Goal: Manage account settings

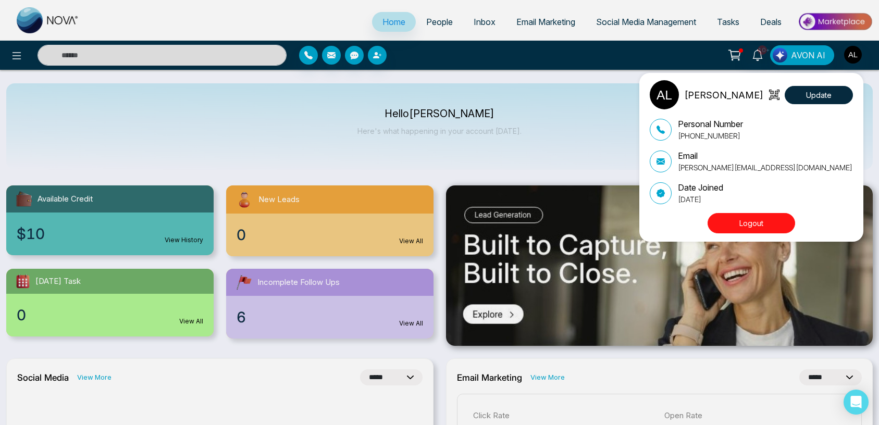
select select "*"
click at [811, 92] on button "Update" at bounding box center [819, 95] width 68 height 18
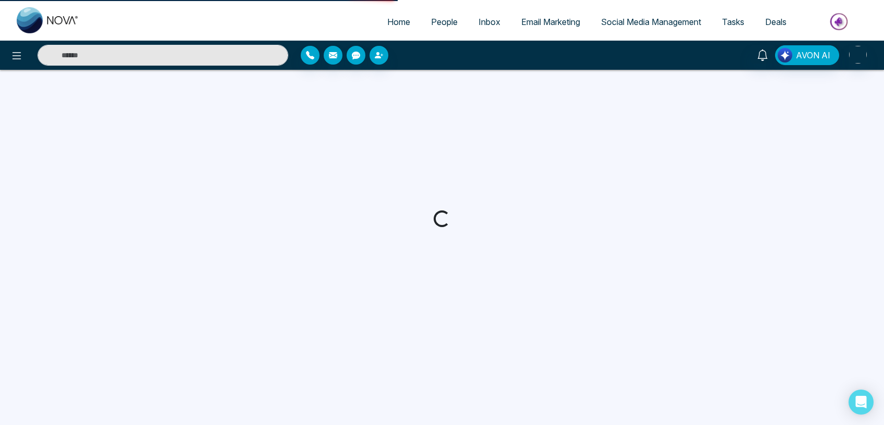
select select "***"
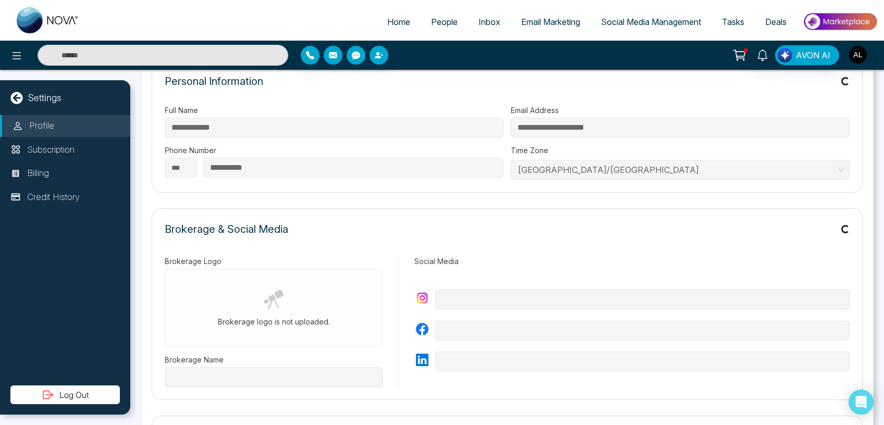
scroll to position [243, 0]
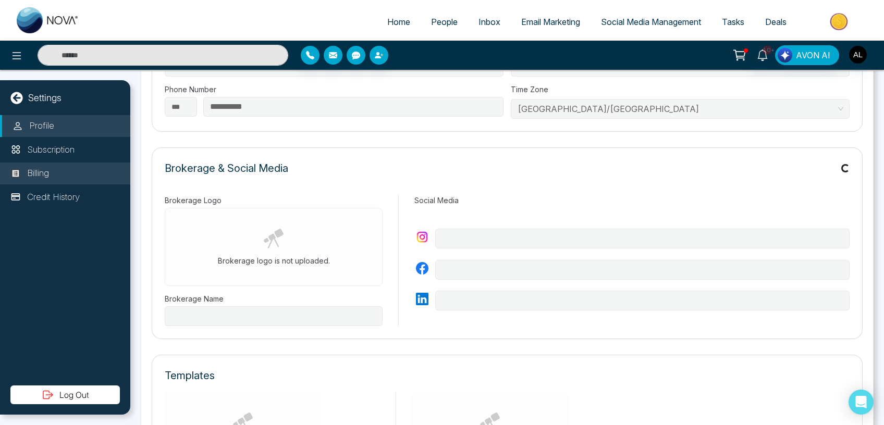
click at [42, 177] on p "Billing" at bounding box center [38, 174] width 22 height 14
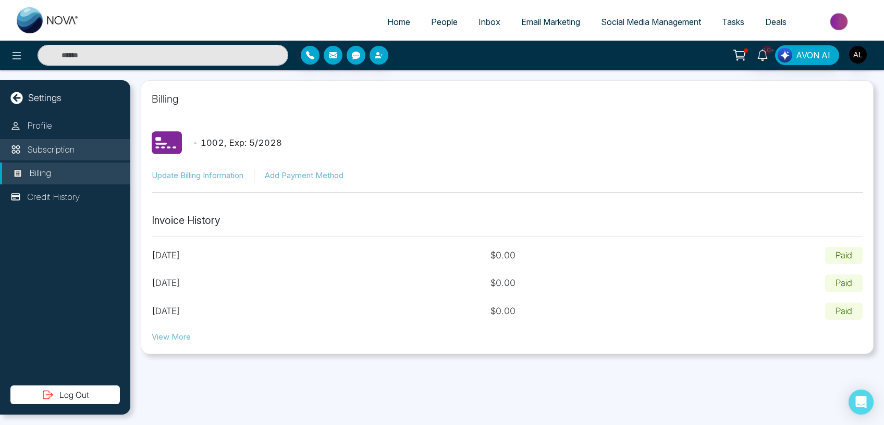
click at [52, 150] on p "Subscription" at bounding box center [50, 150] width 47 height 14
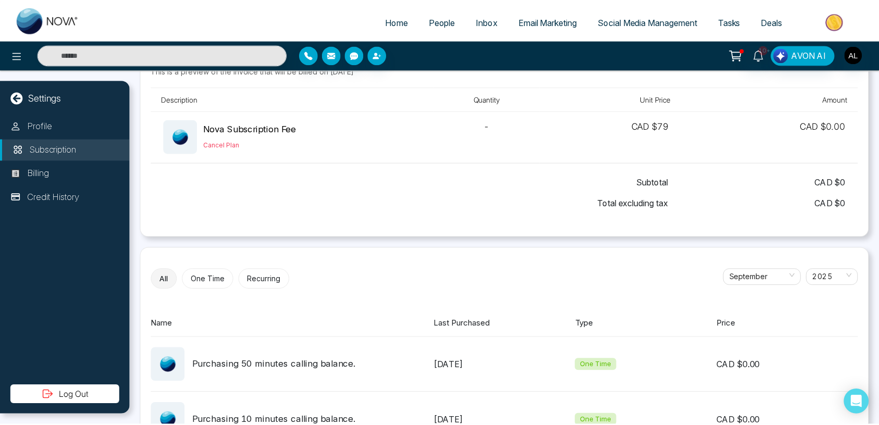
scroll to position [84, 0]
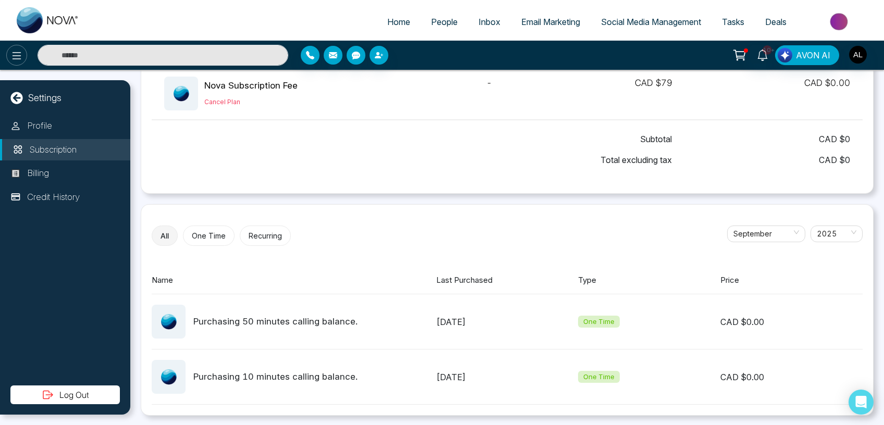
click at [20, 58] on icon at bounding box center [17, 55] width 9 height 7
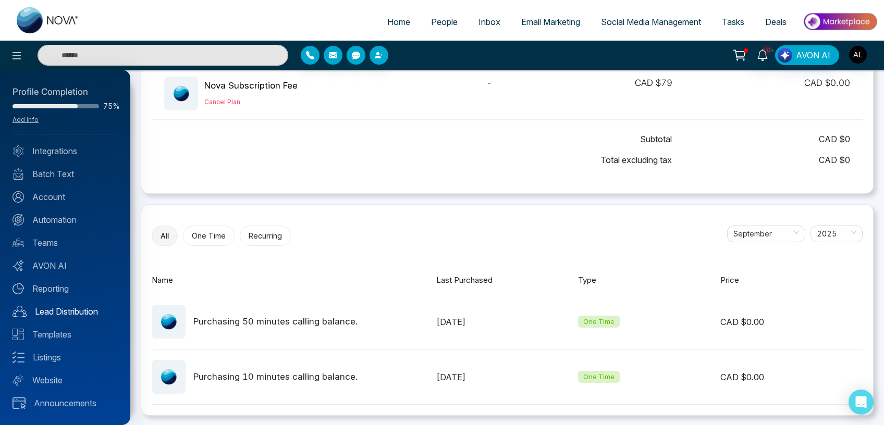
click at [57, 315] on link "Lead Distribution" at bounding box center [65, 311] width 105 height 13
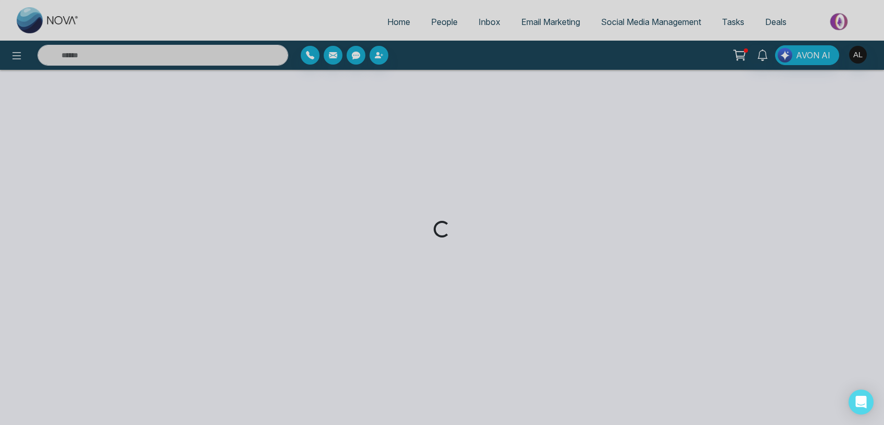
click at [264, 425] on div "Loading..." at bounding box center [442, 212] width 884 height 425
